Goal: Task Accomplishment & Management: Manage account settings

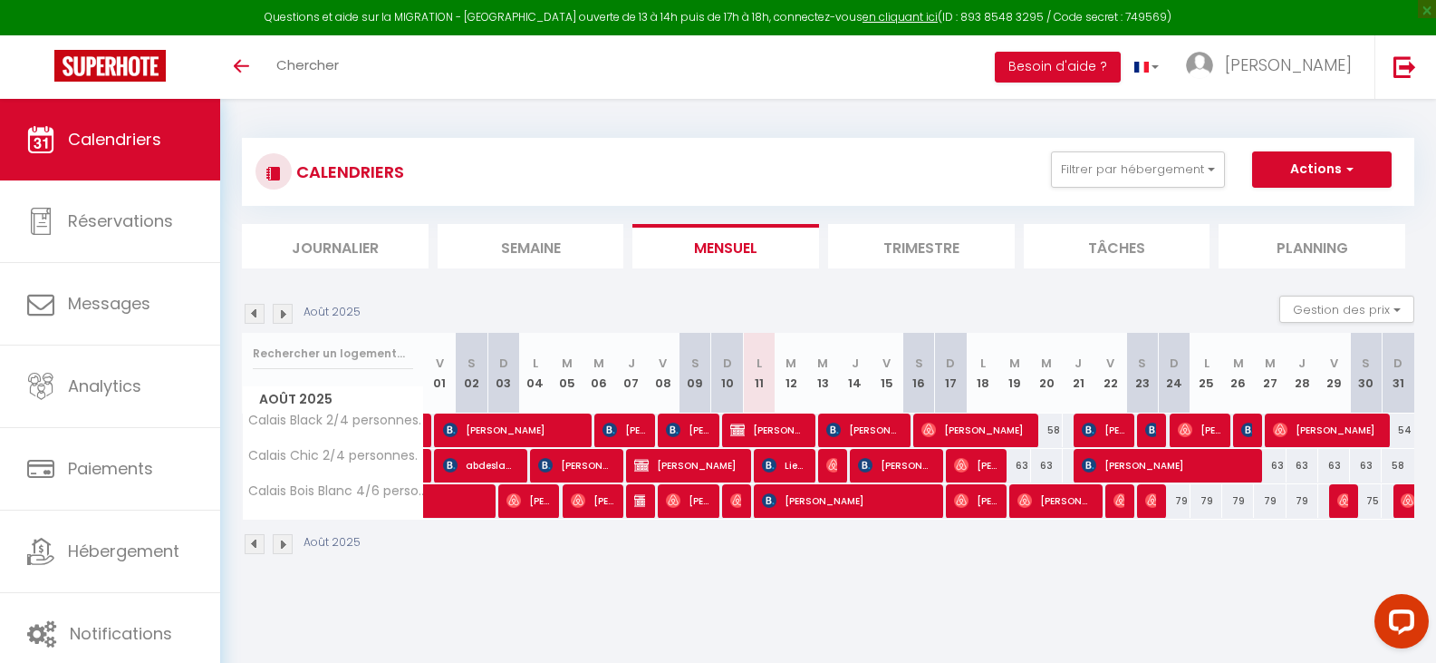
click at [257, 316] on img at bounding box center [255, 314] width 20 height 20
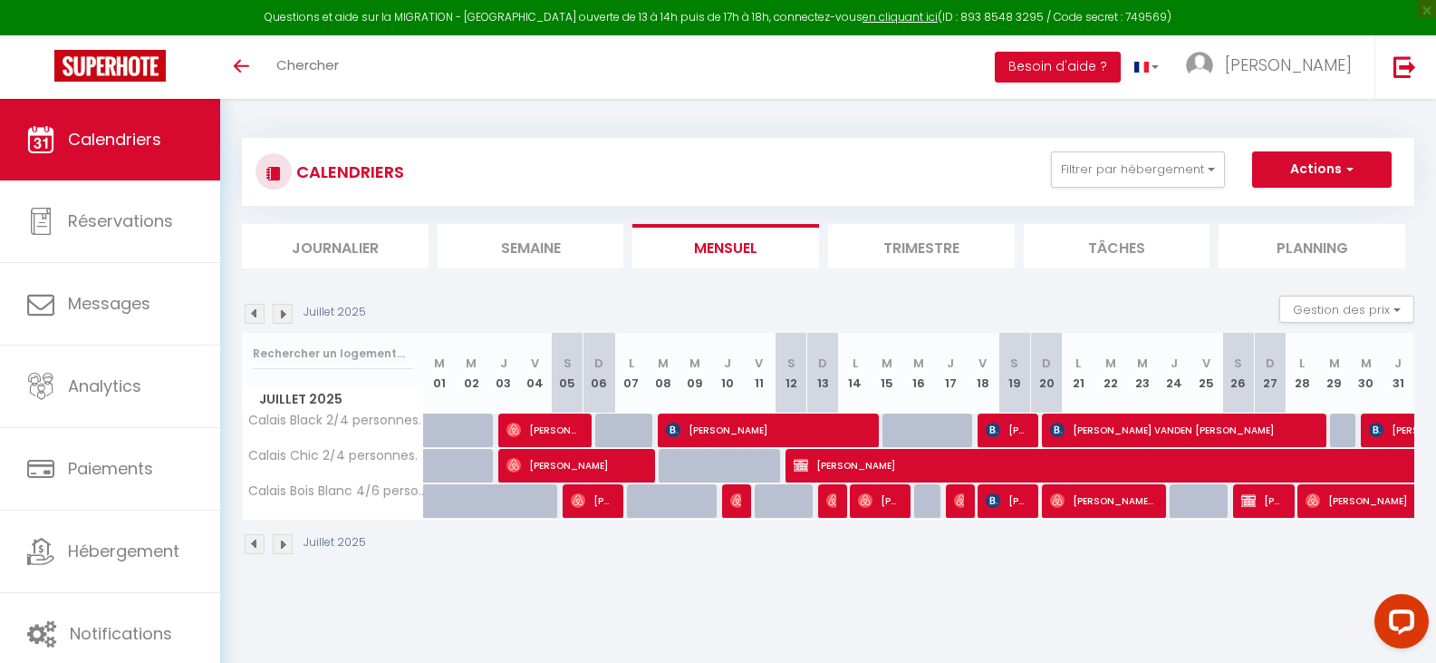
click at [281, 306] on img at bounding box center [283, 314] width 20 height 20
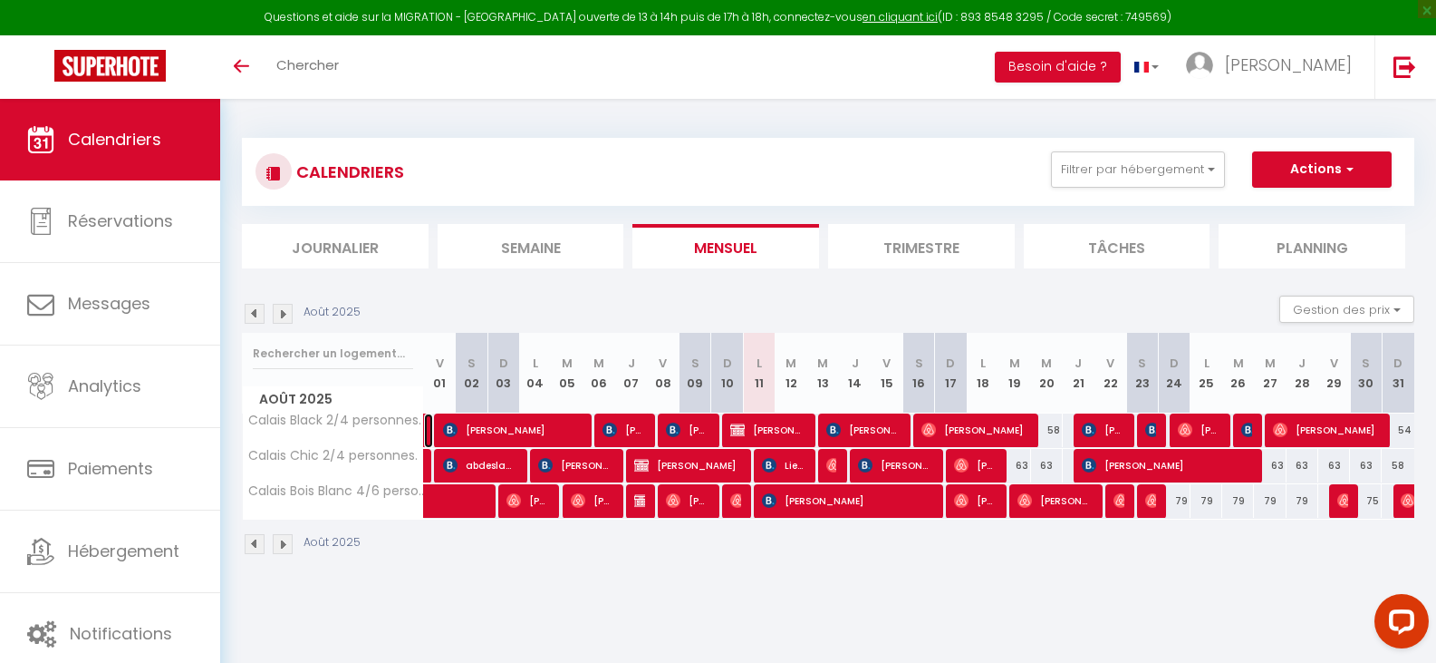
click at [429, 431] on link at bounding box center [428, 430] width 9 height 34
select select "OK"
select select "0"
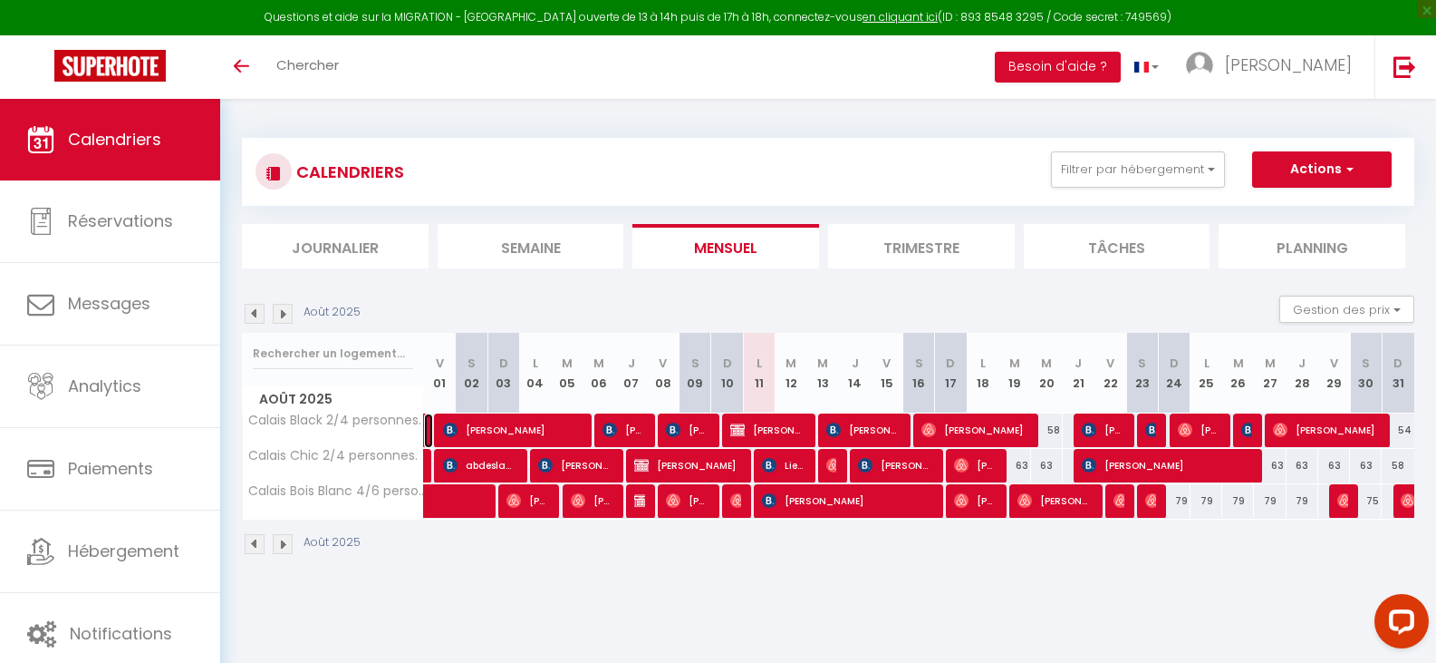
select select "1"
select select
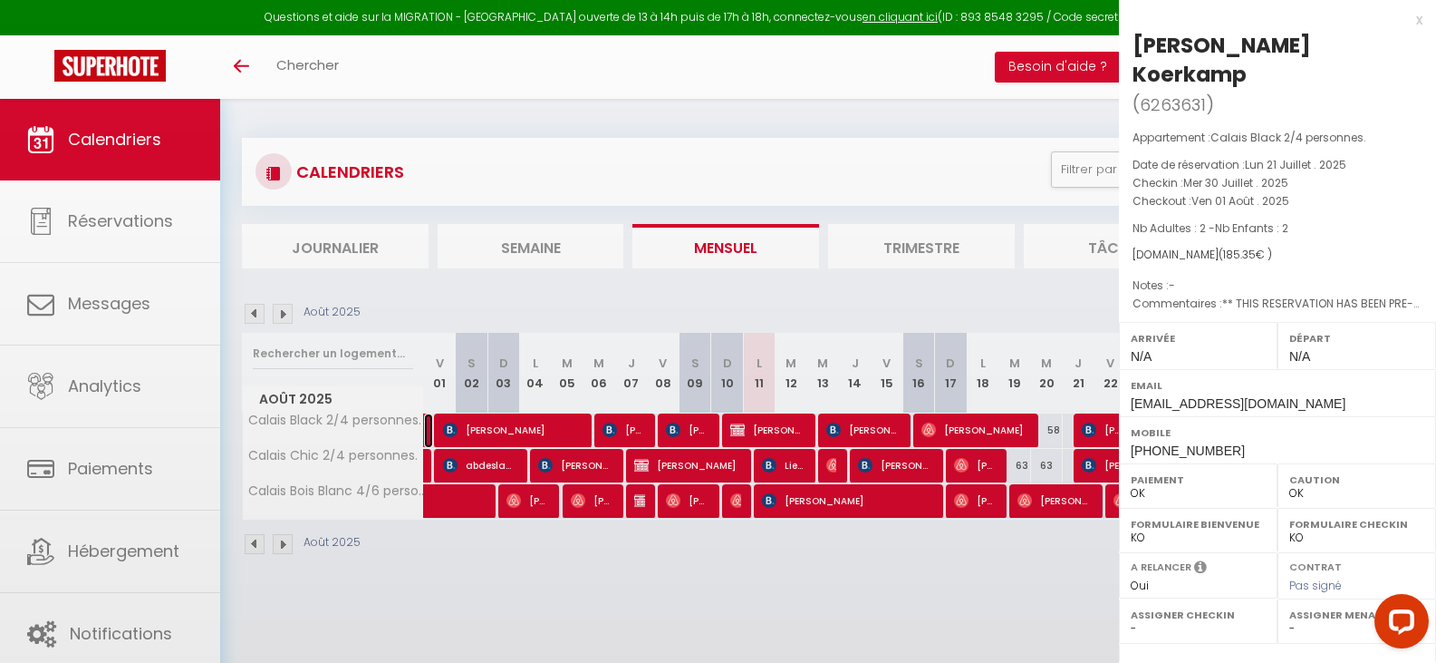
select select "40591"
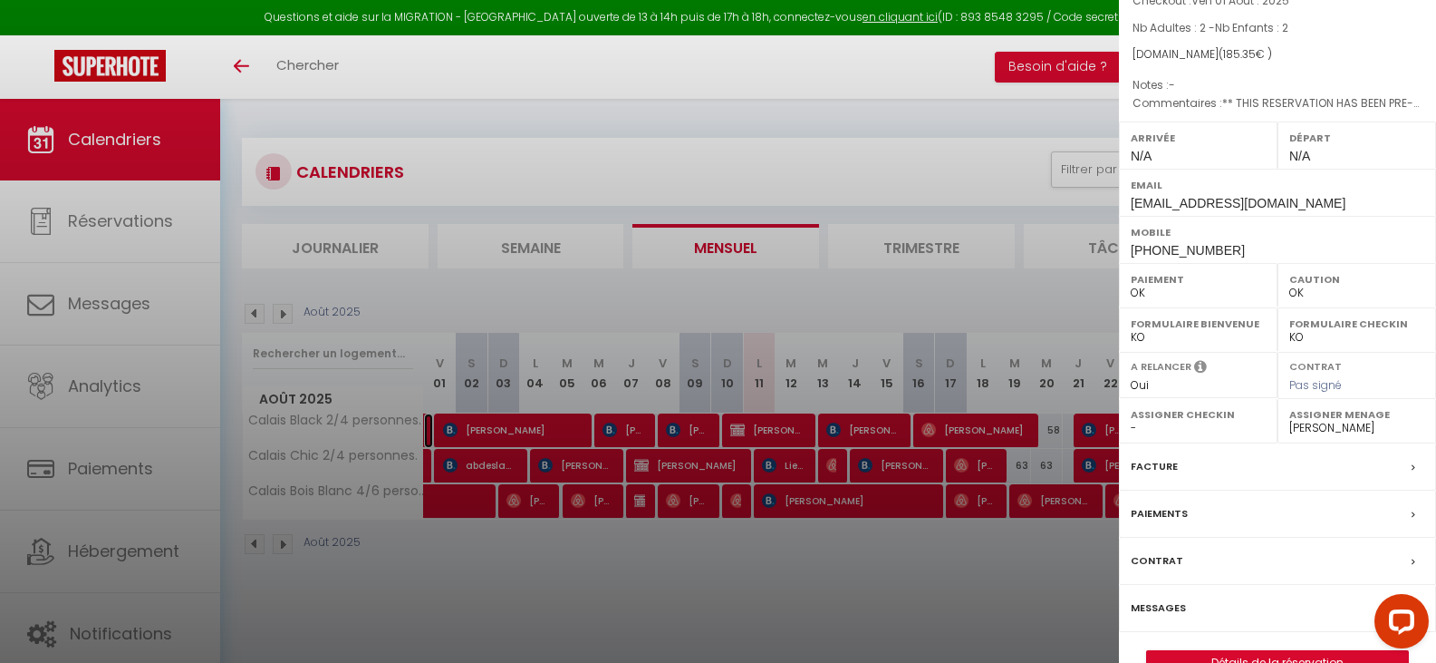
scroll to position [211, 0]
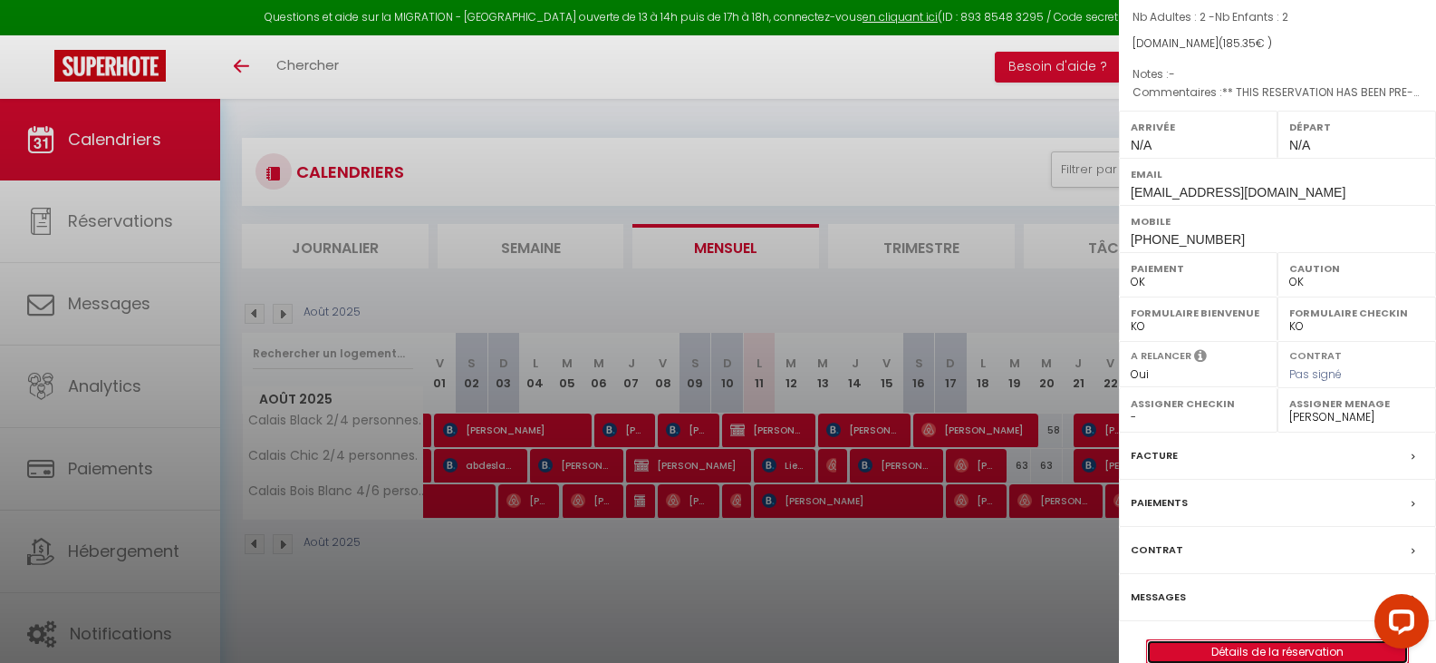
click at [1297, 640] on link "Détails de la réservation" at bounding box center [1277, 652] width 261 height 24
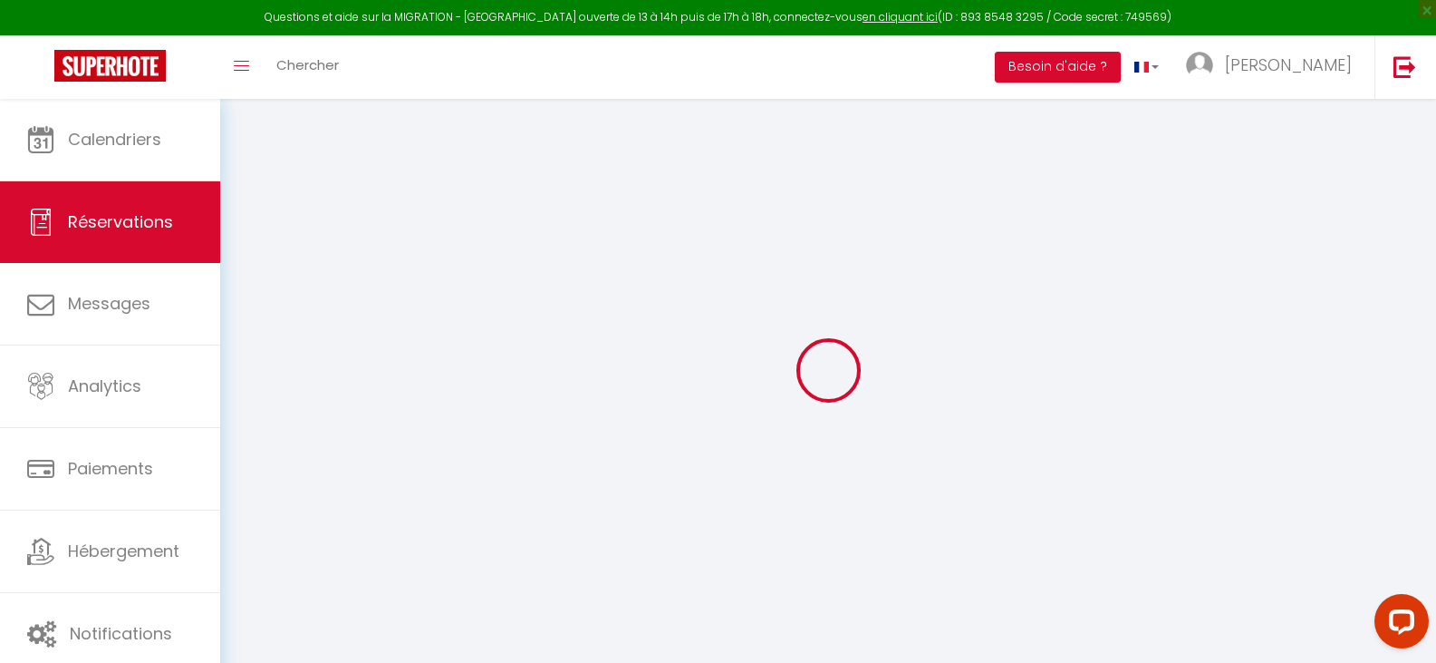
select index
select select
checkbox input "false"
select index
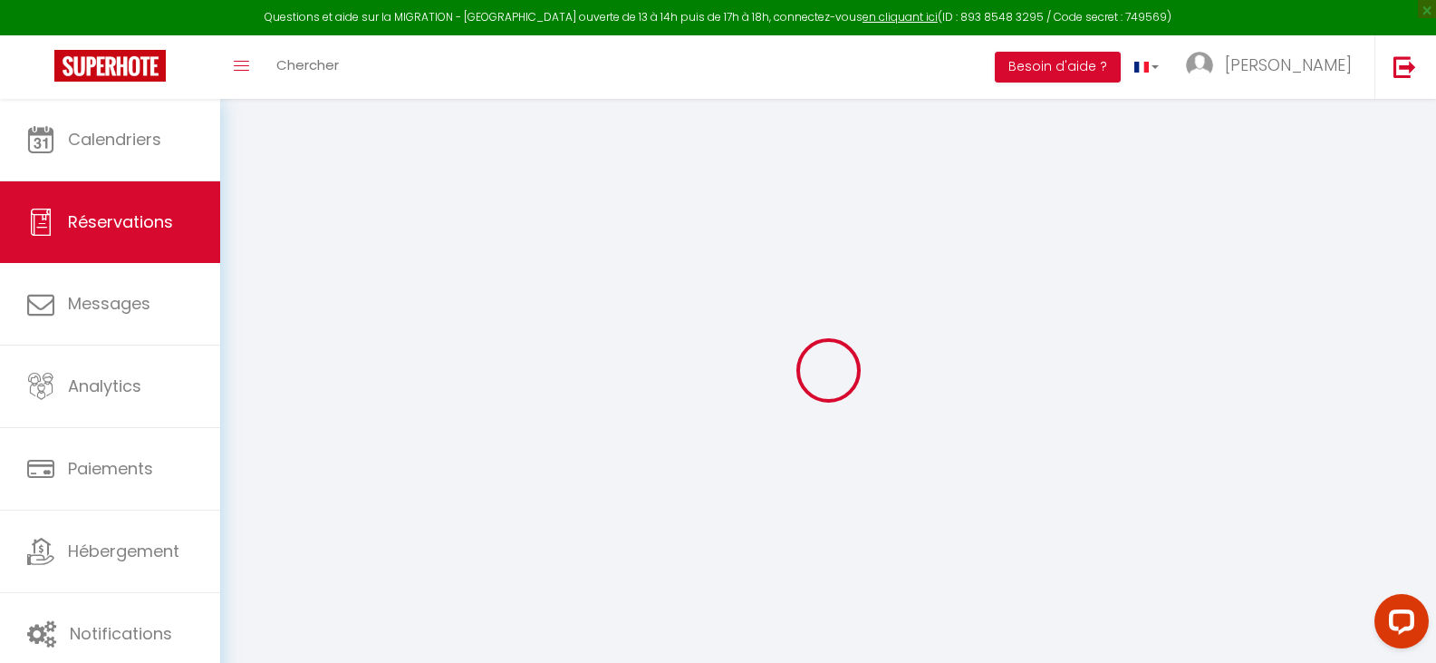
select select
checkbox input "false"
select index
select select
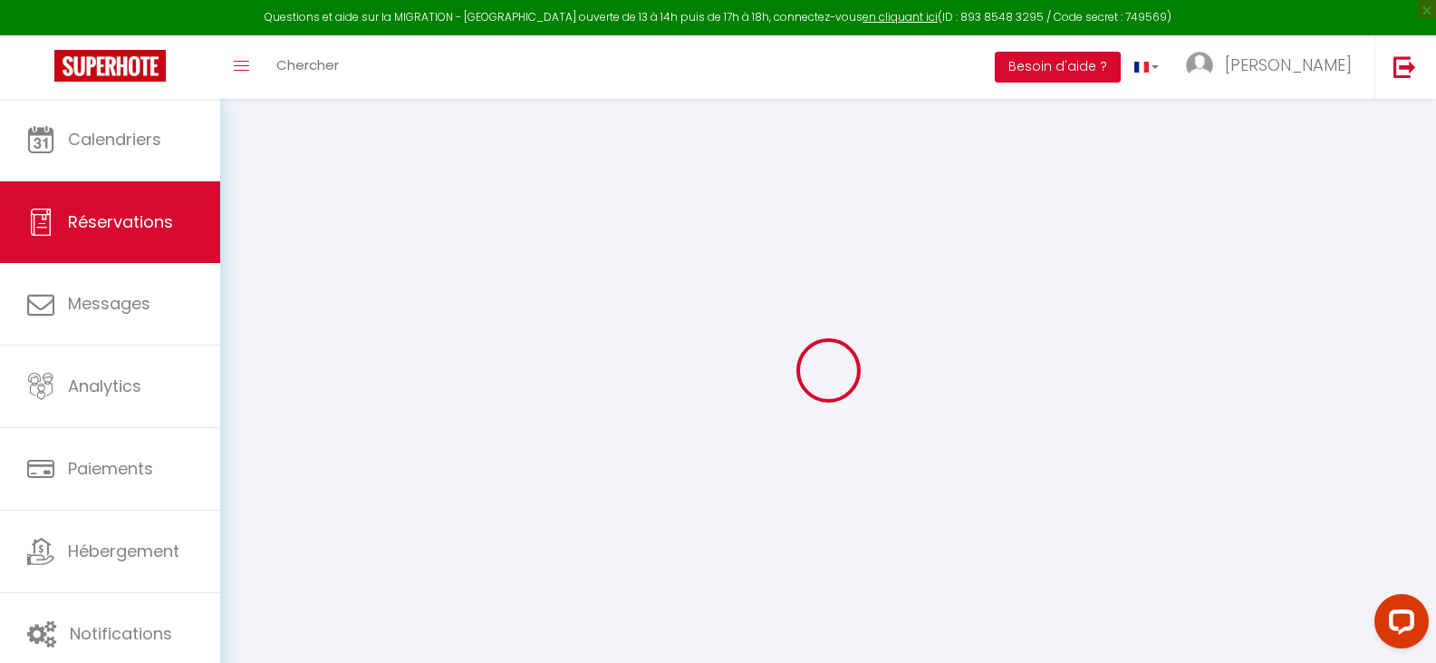
select select
checkbox input "false"
select index
type textarea "** THIS RESERVATION HAS BEEN PRE-PAID ** BOOKING NOTE : Payment charge is EUR 2…"
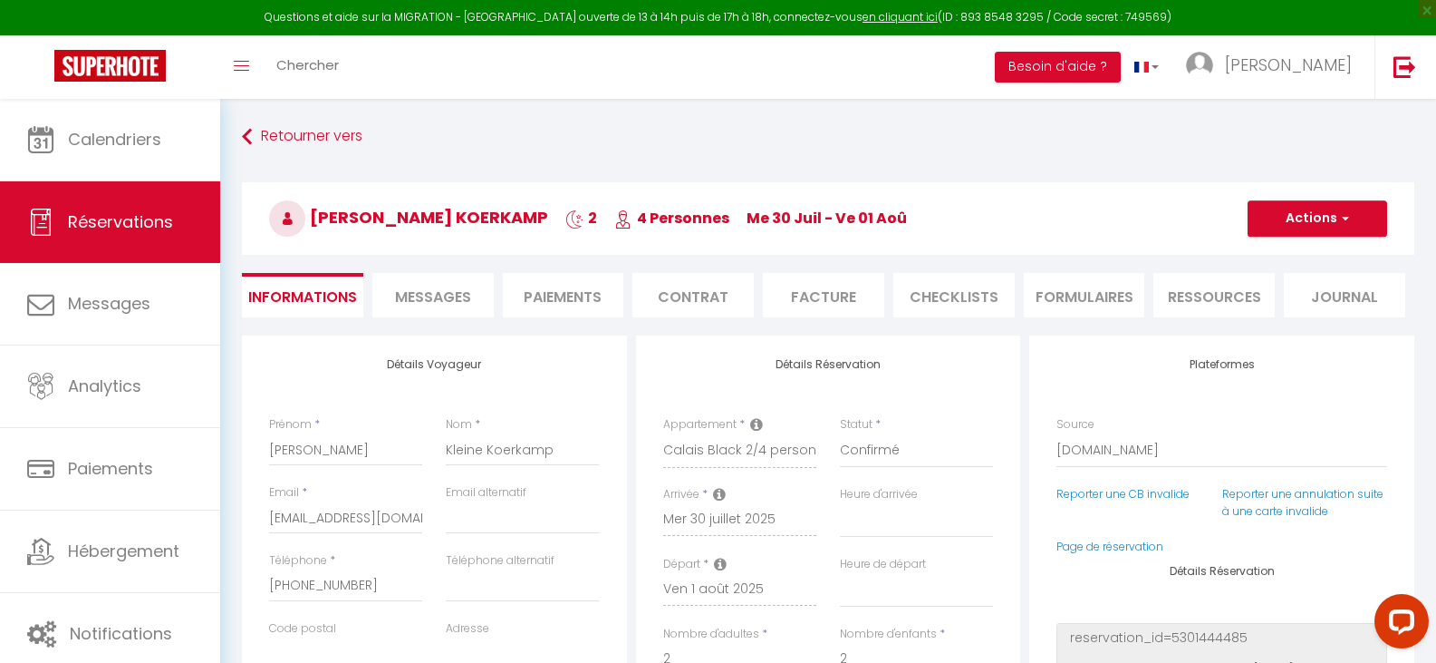
type input "40"
type input "2.85"
select select
checkbox input "false"
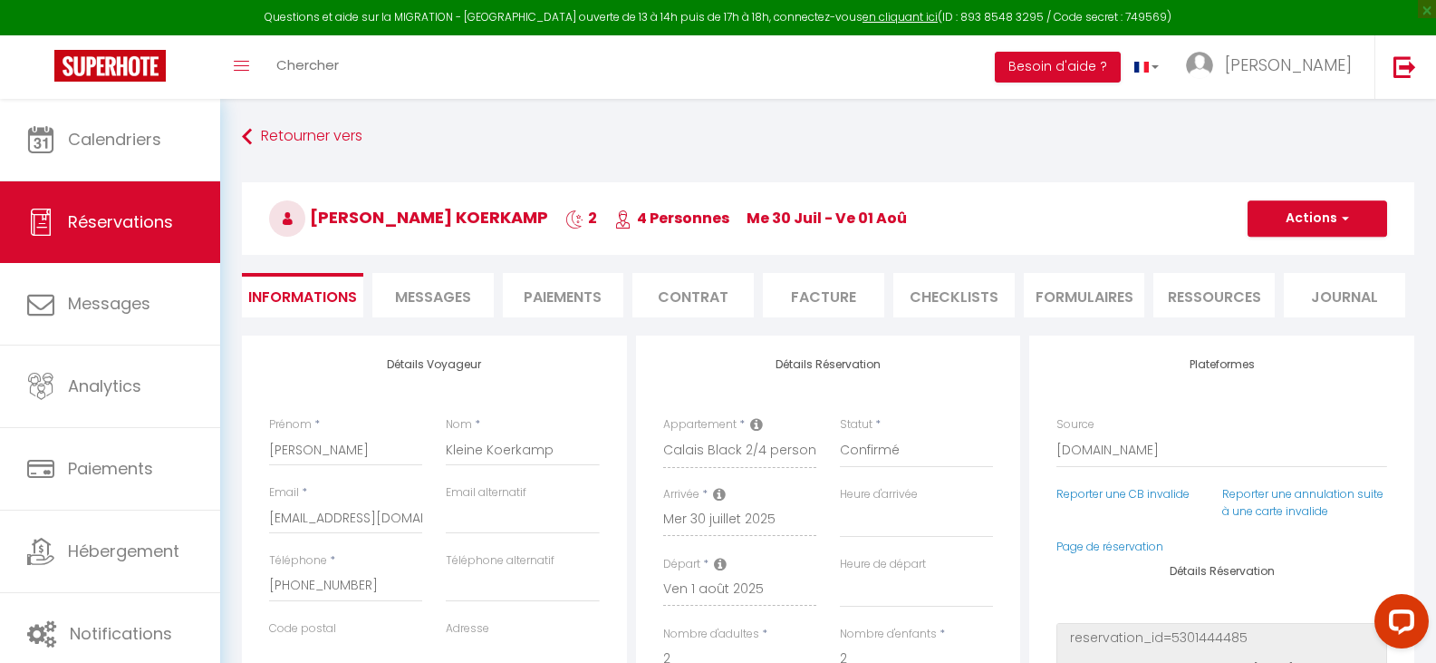
select index
checkbox input "false"
select index
select select
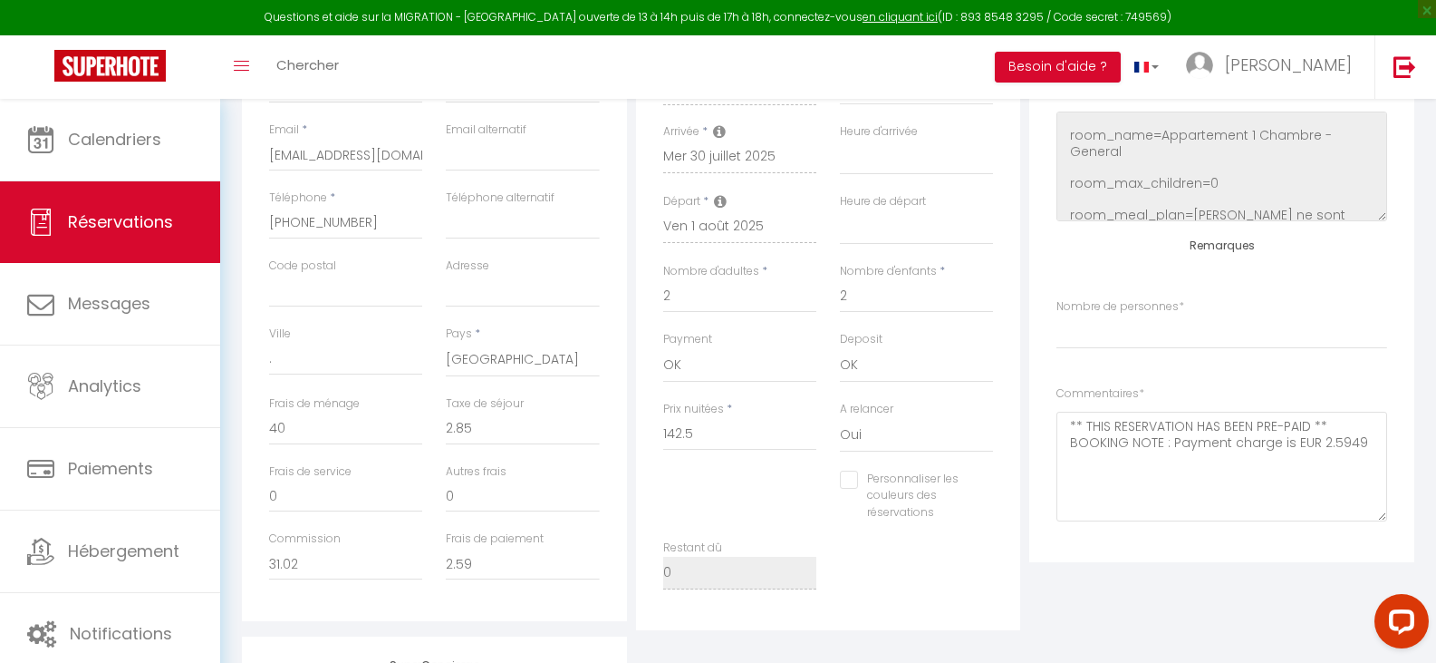
scroll to position [453, 0]
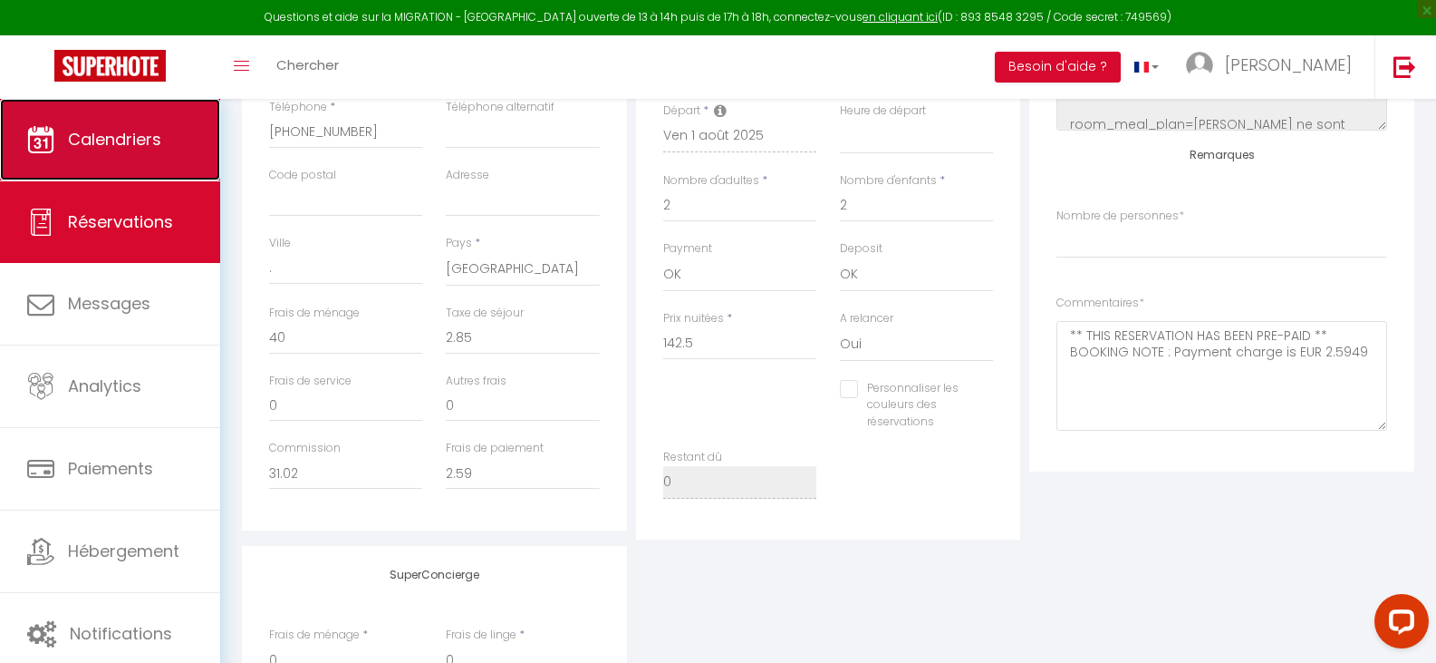
click at [63, 134] on link "Calendriers" at bounding box center [110, 140] width 220 height 82
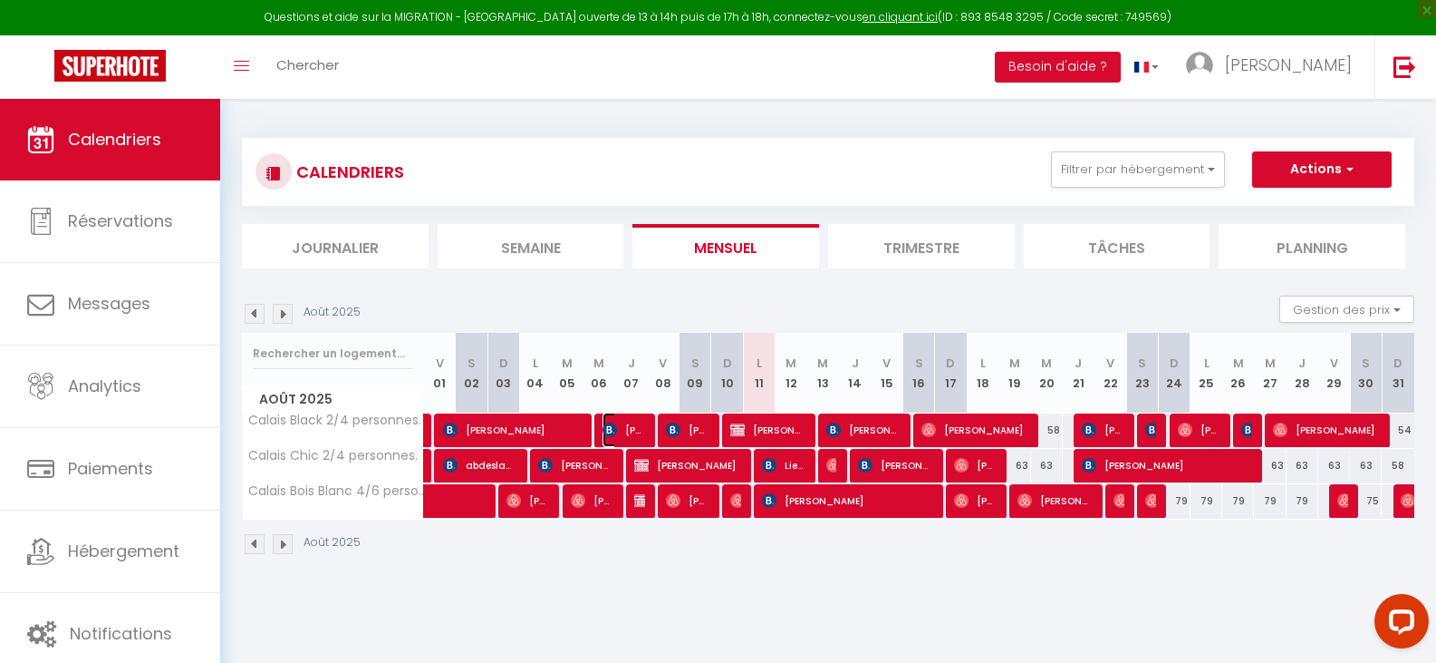
click at [634, 424] on span "[PERSON_NAME]" at bounding box center [624, 429] width 43 height 34
select select "OK"
select select "0"
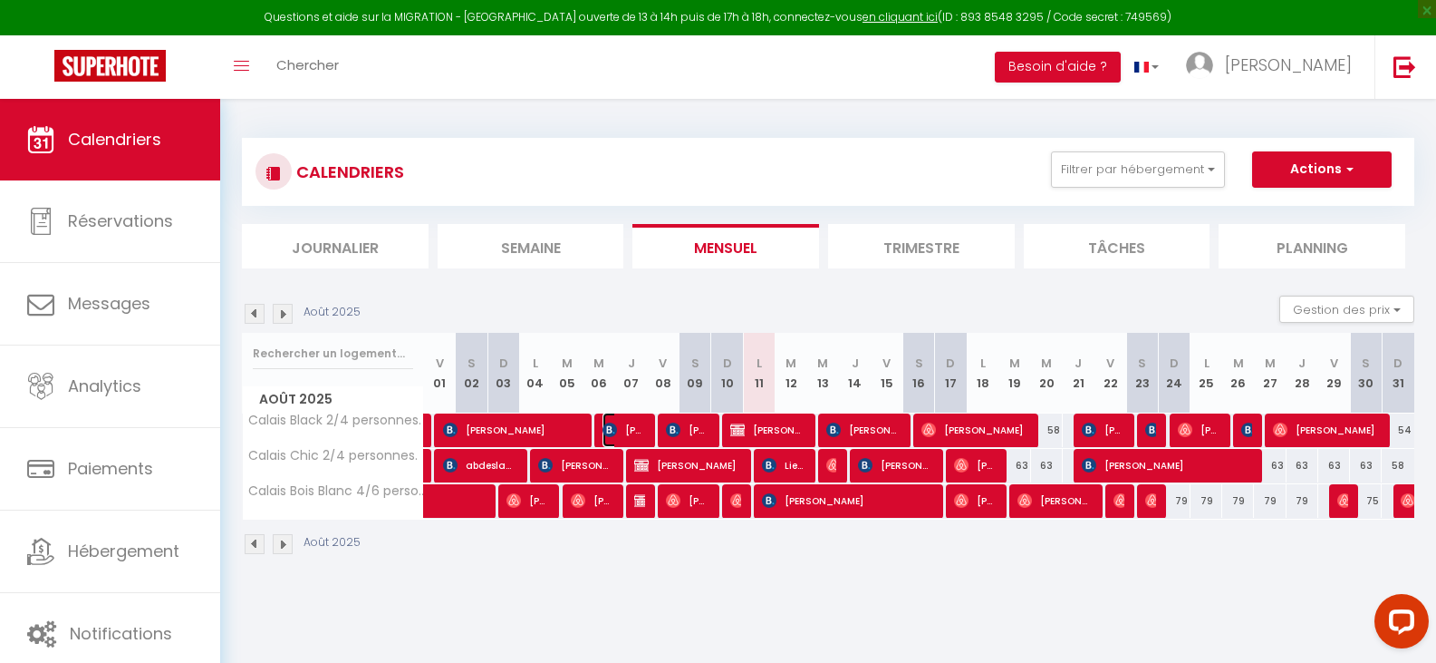
select select "1"
select select
select select "40591"
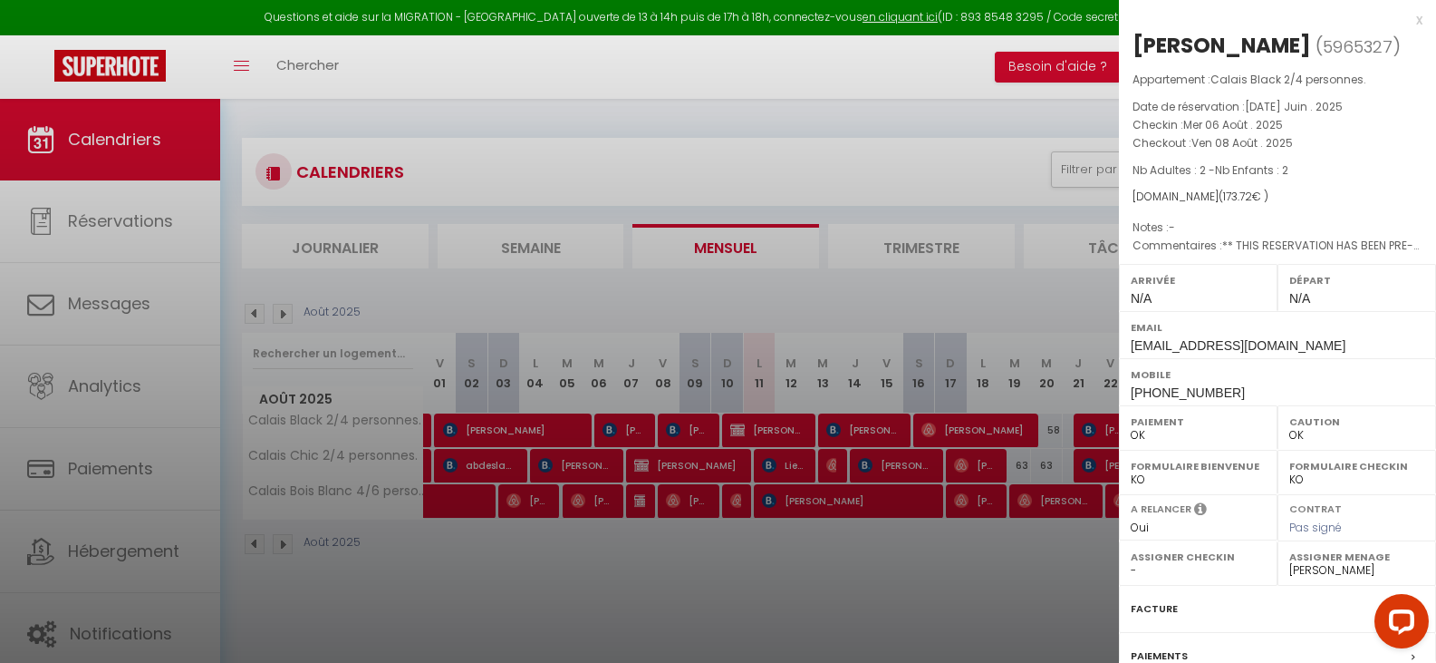
click at [684, 423] on div at bounding box center [718, 331] width 1436 height 663
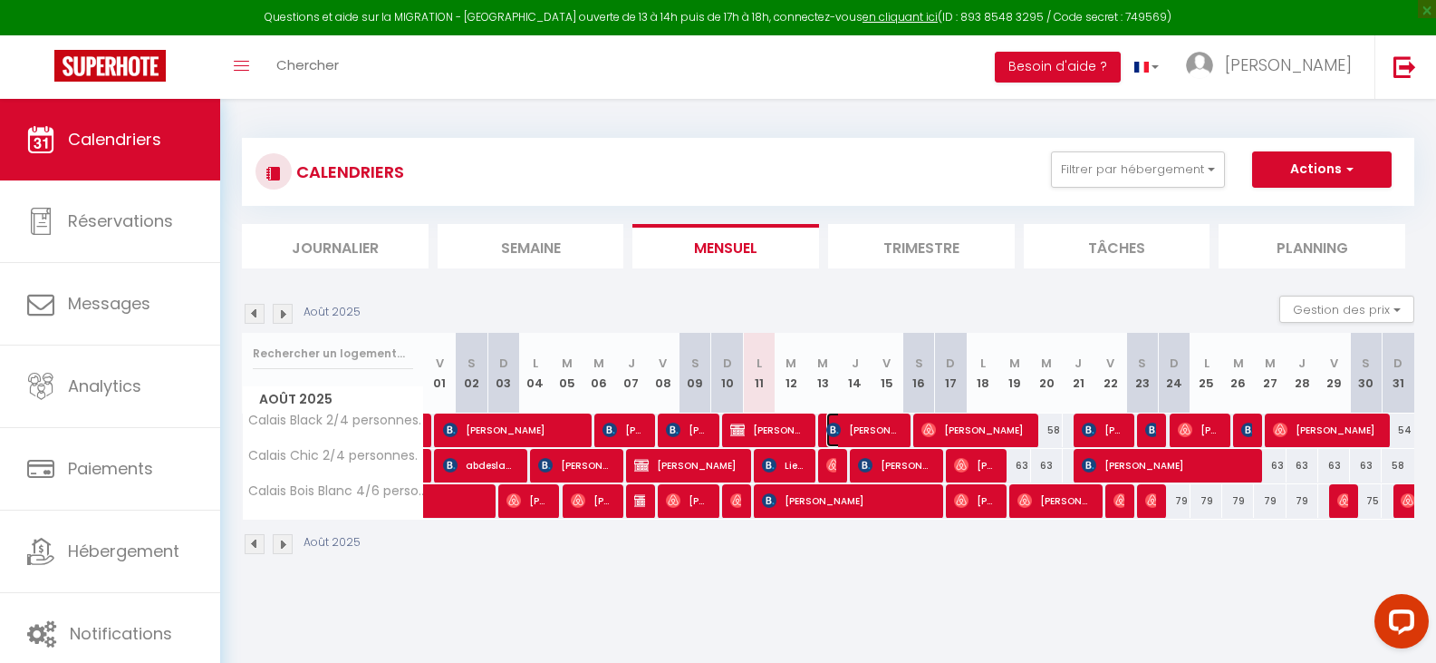
click at [861, 430] on span "[PERSON_NAME]" at bounding box center [864, 429] width 74 height 34
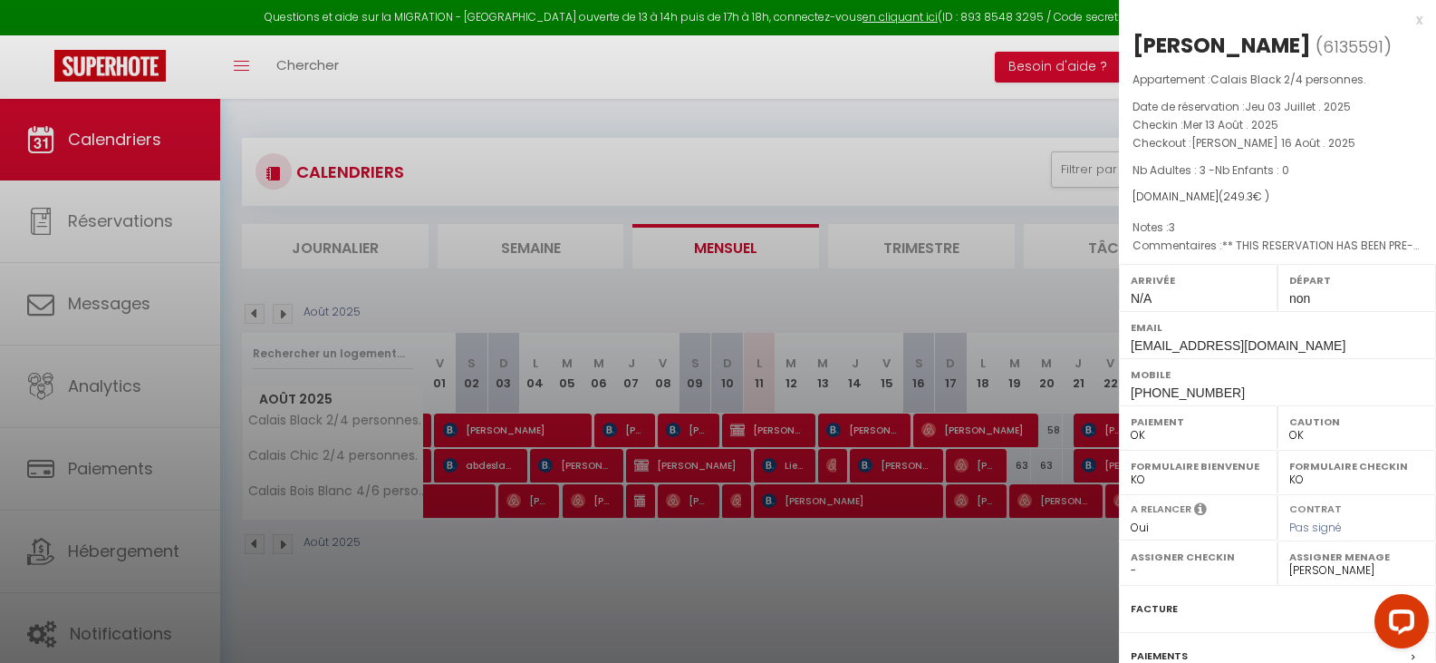
click at [834, 461] on div at bounding box center [718, 331] width 1436 height 663
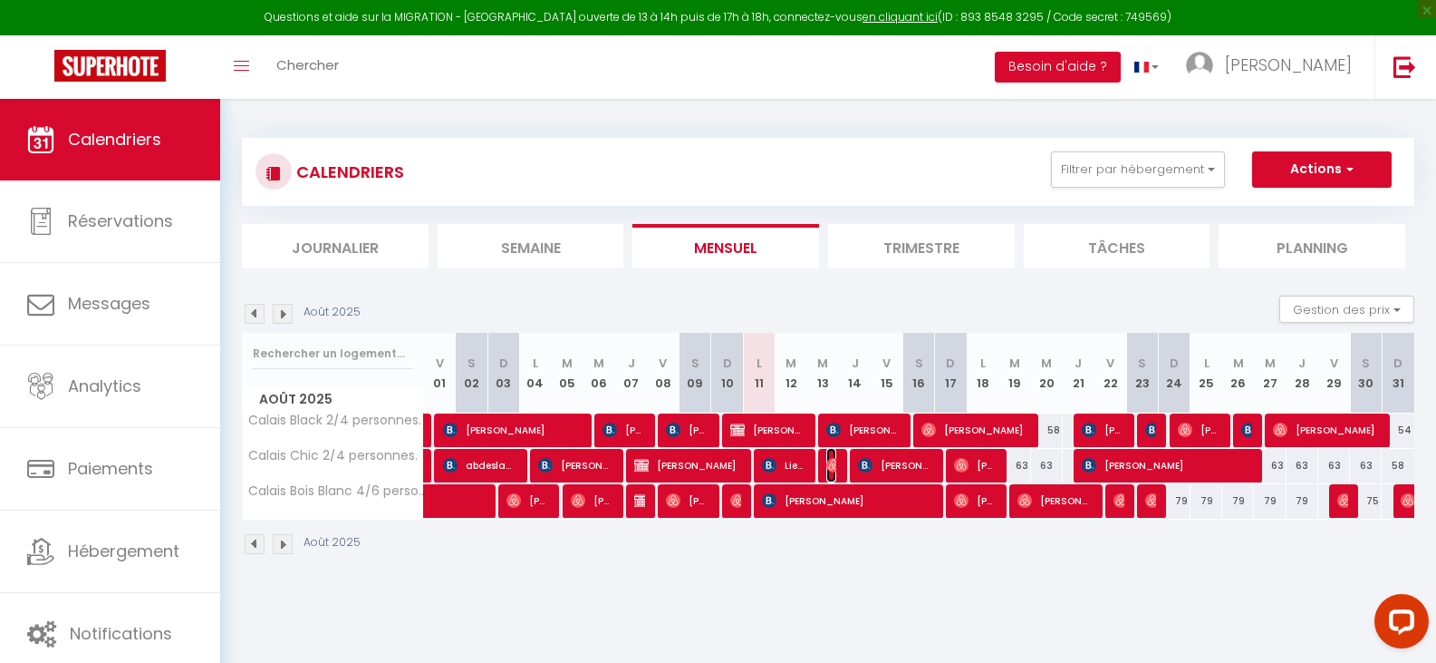
click at [834, 461] on img at bounding box center [834, 465] width 15 height 15
select select "40591"
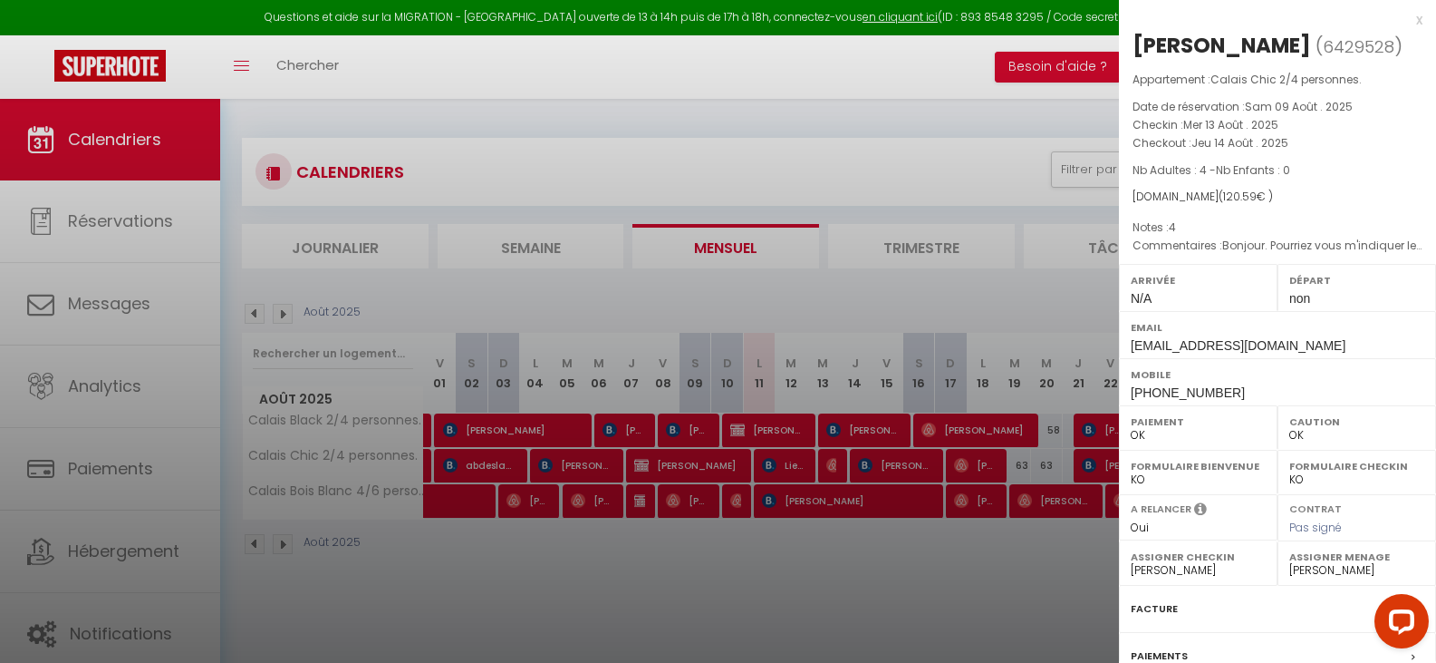
click at [1151, 567] on select "- [PERSON_NAME]" at bounding box center [1198, 570] width 135 height 16
select select
click at [1131, 562] on select "- [PERSON_NAME]" at bounding box center [1198, 570] width 135 height 16
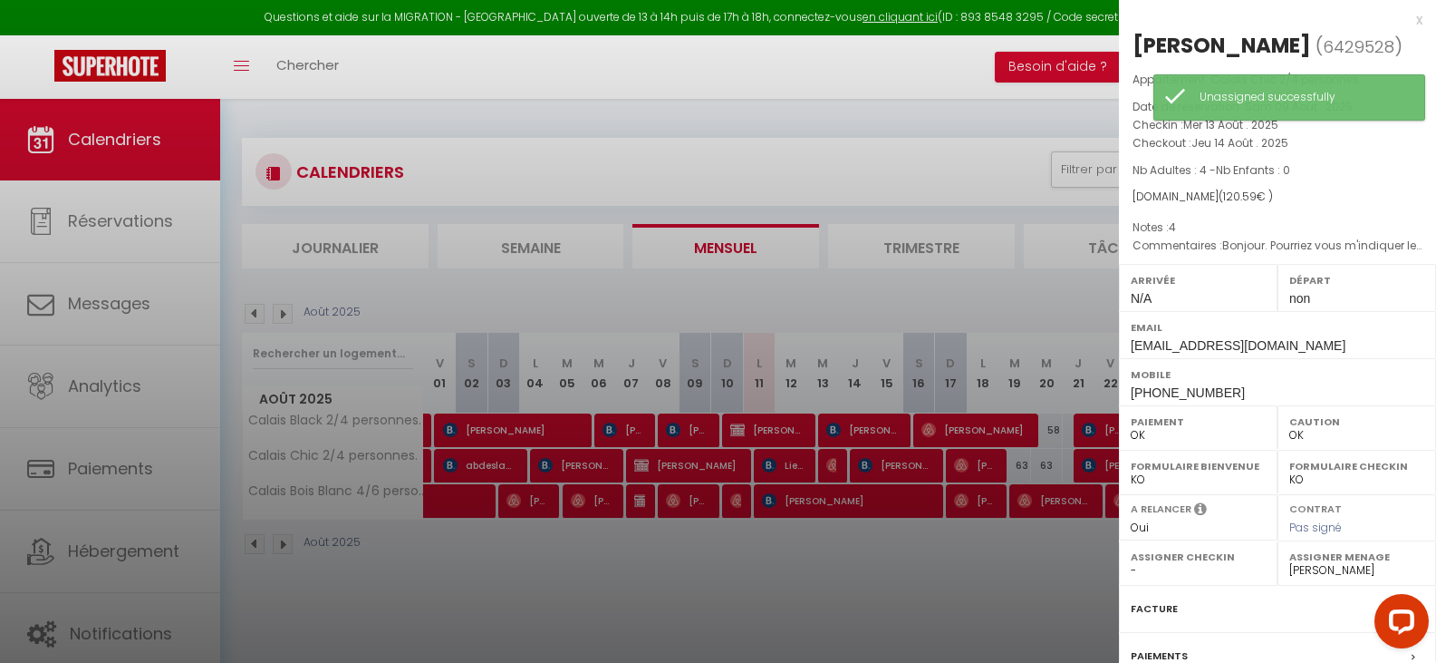
click at [1011, 634] on div at bounding box center [718, 331] width 1436 height 663
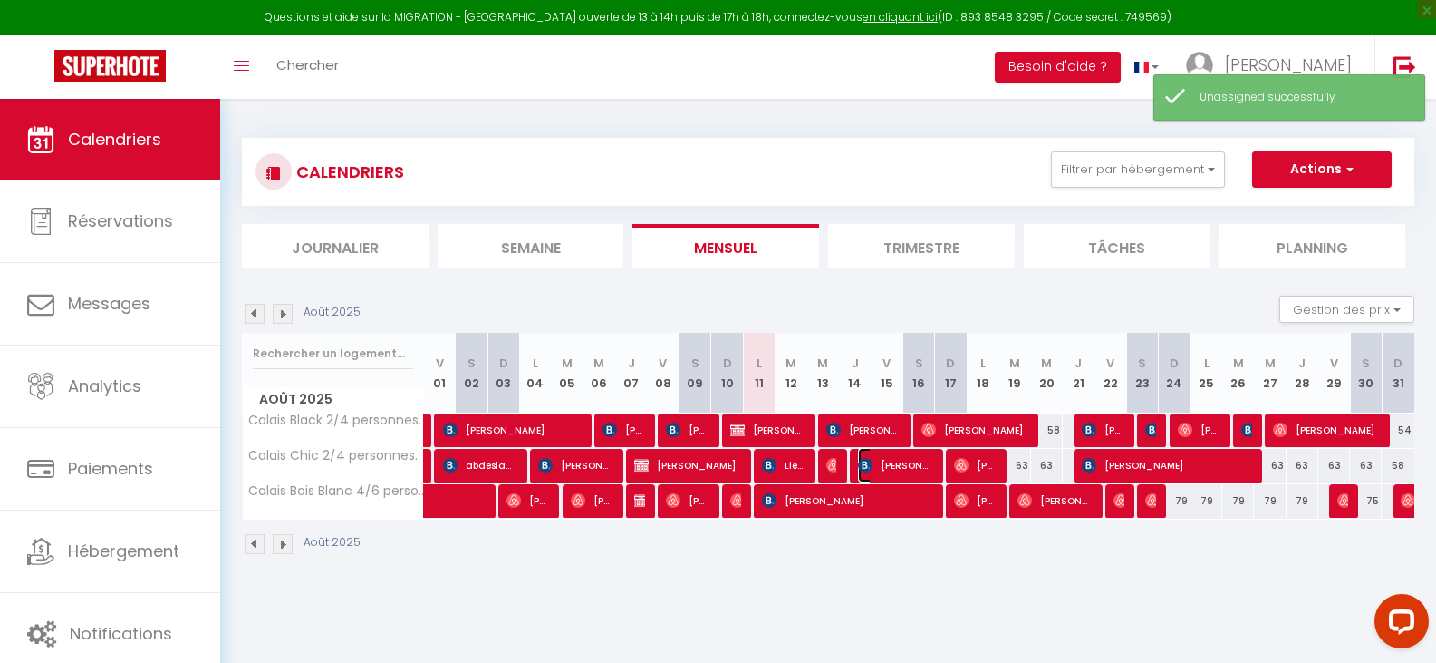
click at [874, 467] on span "[PERSON_NAME]" at bounding box center [895, 465] width 74 height 34
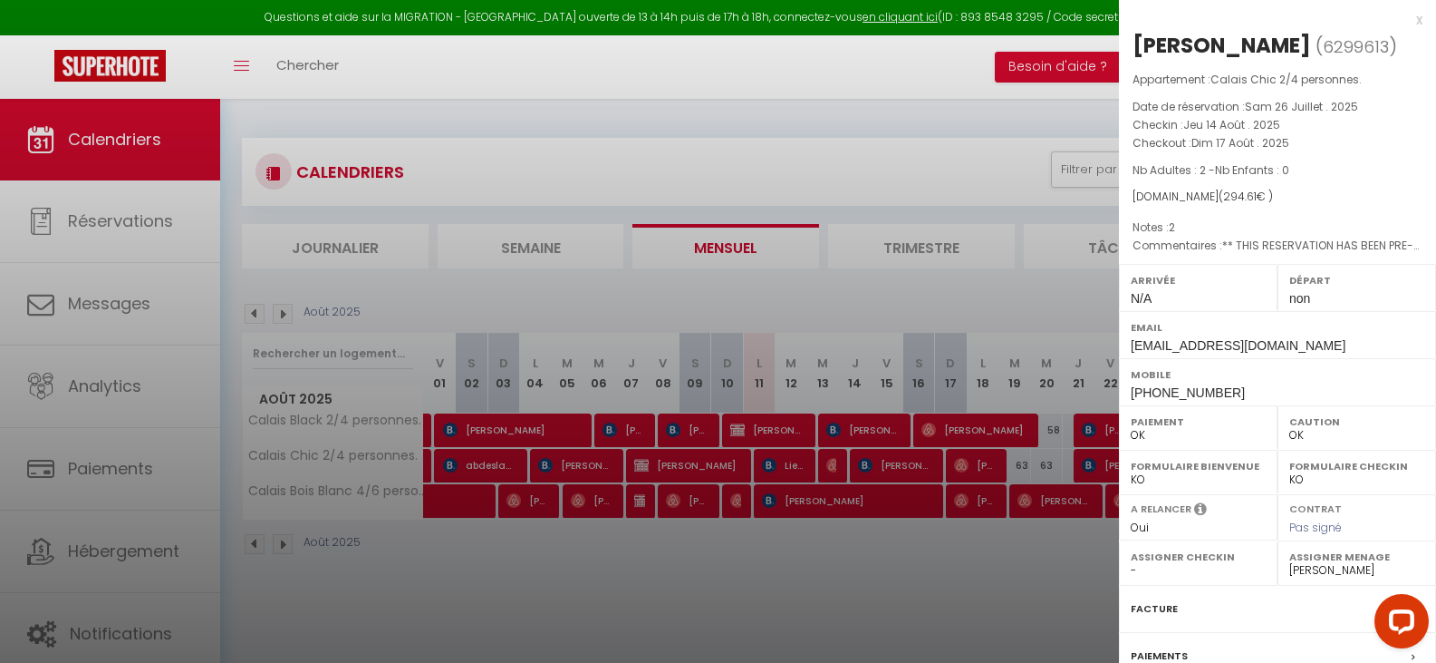
click at [896, 568] on div at bounding box center [718, 331] width 1436 height 663
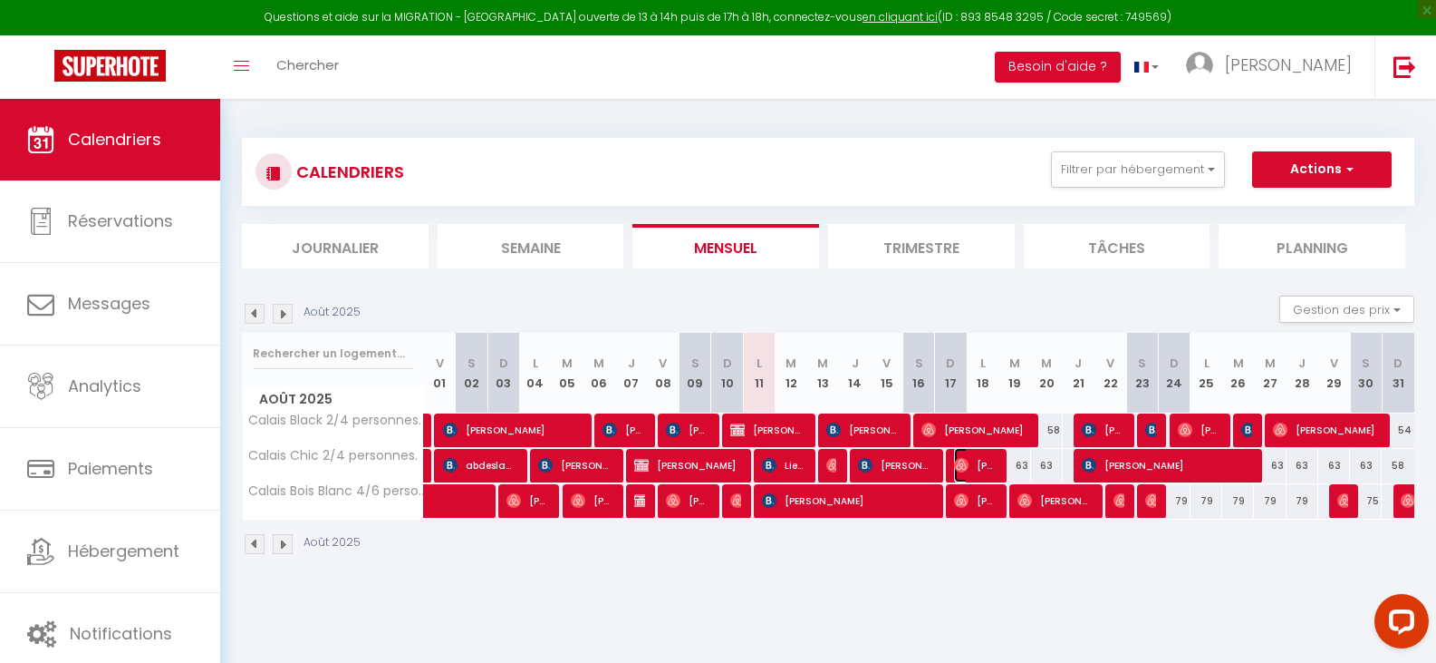
click at [970, 462] on span "[PERSON_NAME]" at bounding box center [975, 465] width 43 height 34
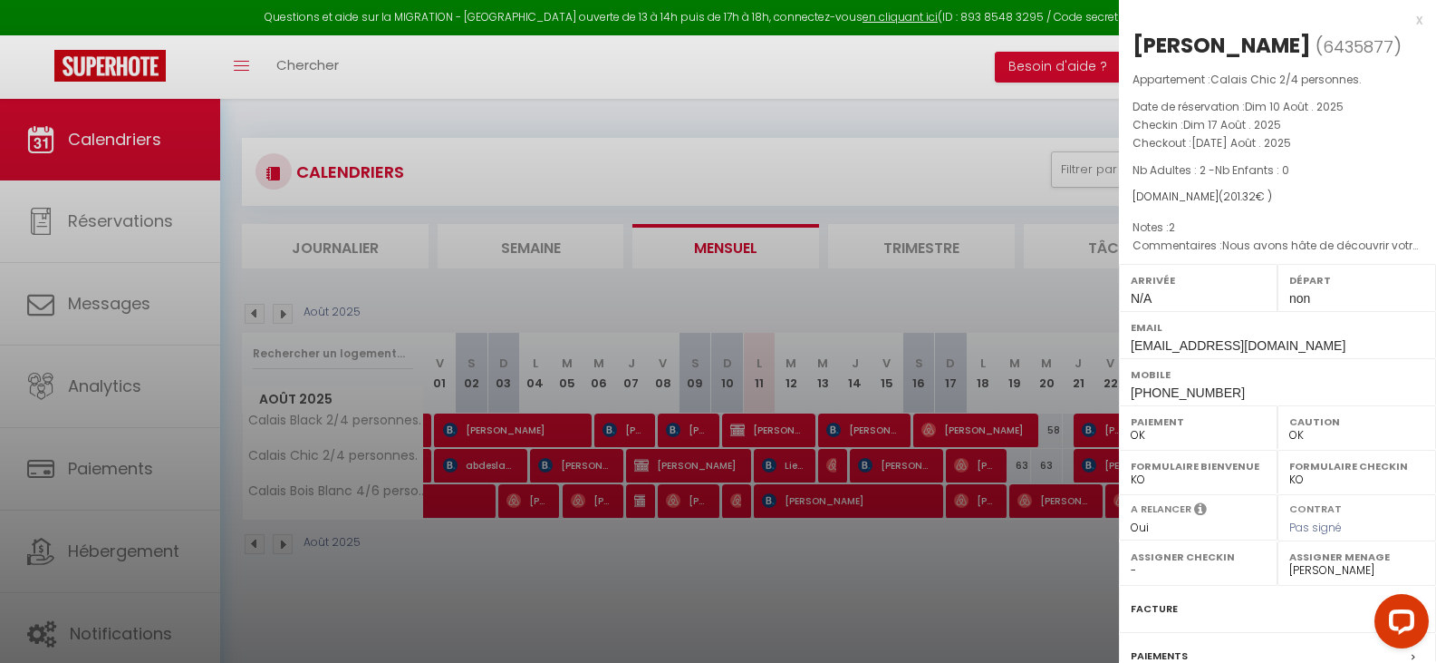
click at [970, 462] on div at bounding box center [718, 331] width 1436 height 663
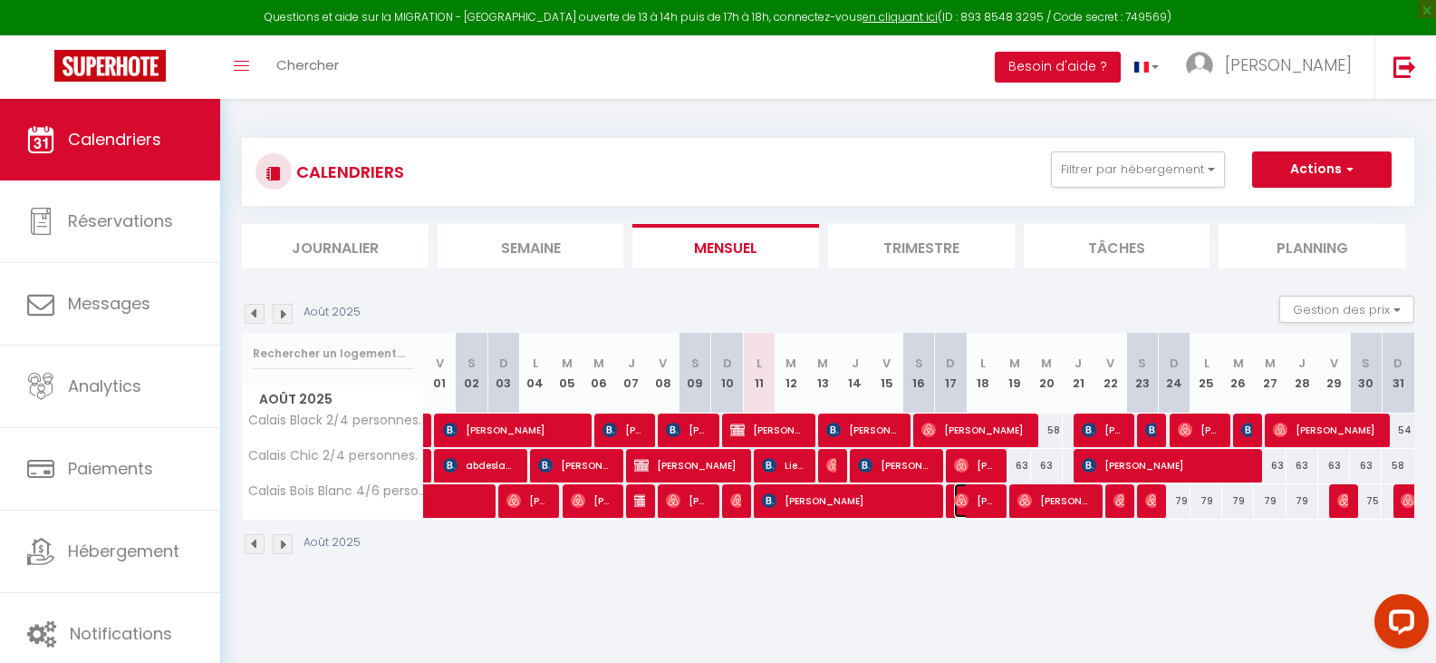
click at [964, 493] on img at bounding box center [961, 500] width 15 height 15
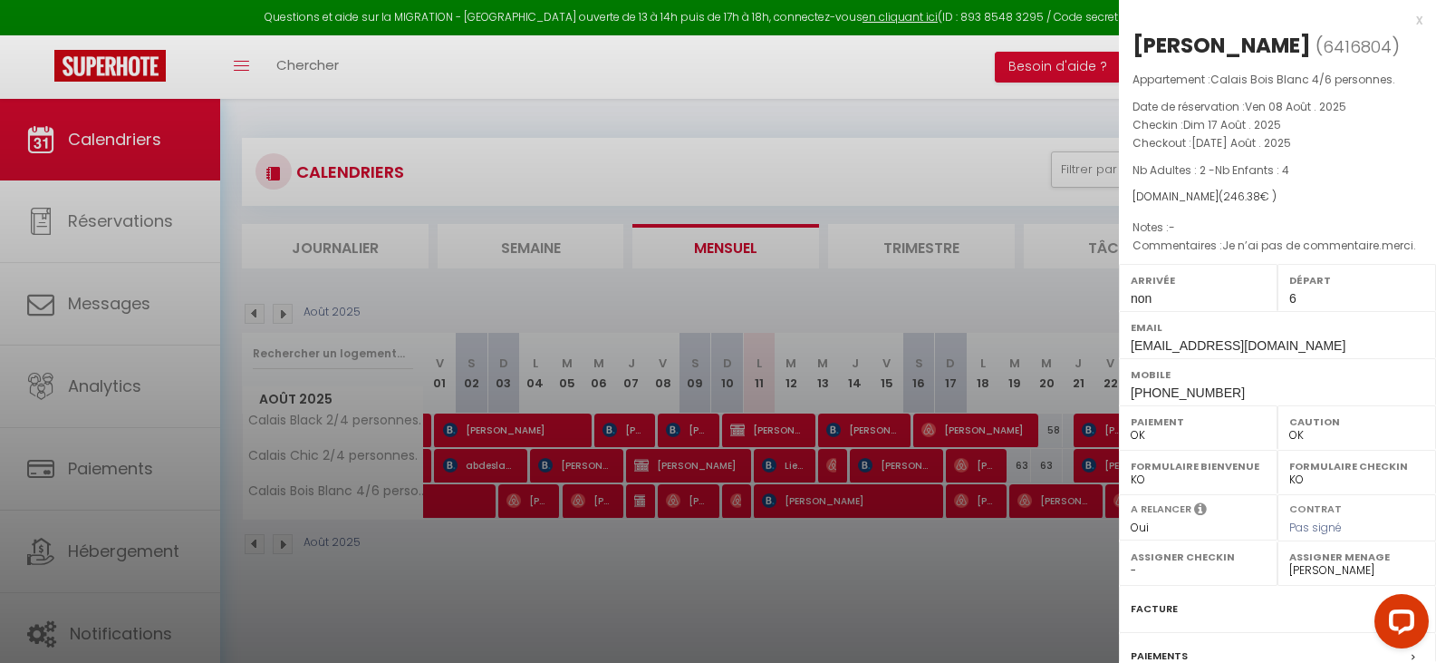
click at [964, 493] on div at bounding box center [718, 331] width 1436 height 663
